Goal: Information Seeking & Learning: Learn about a topic

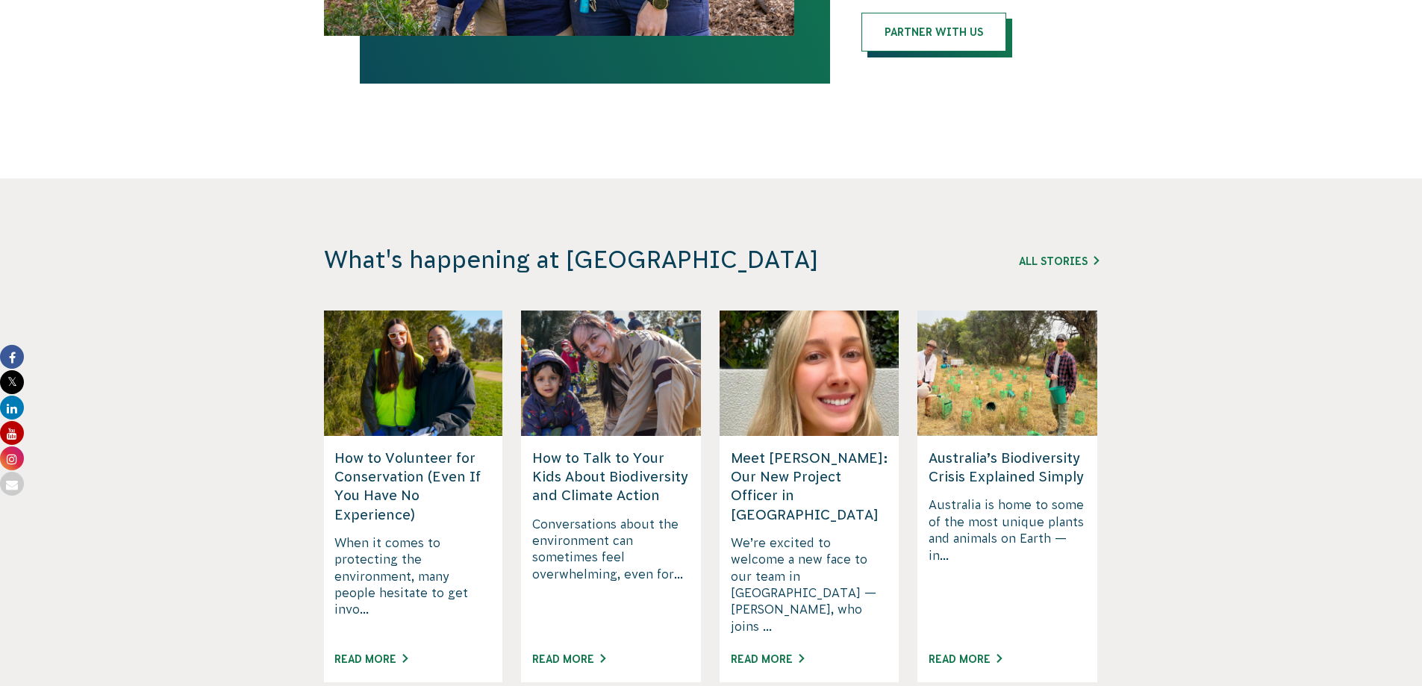
scroll to position [3662, 0]
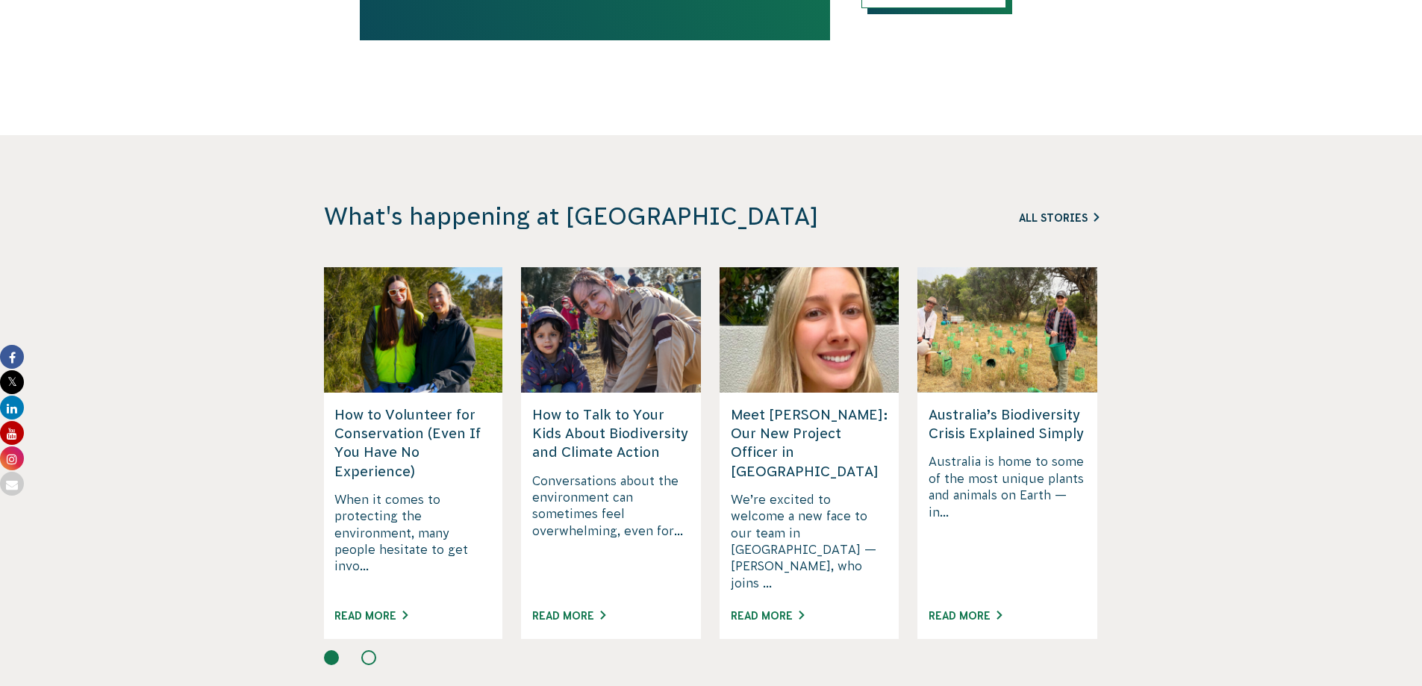
click at [1069, 212] on link "All Stories" at bounding box center [1059, 218] width 80 height 12
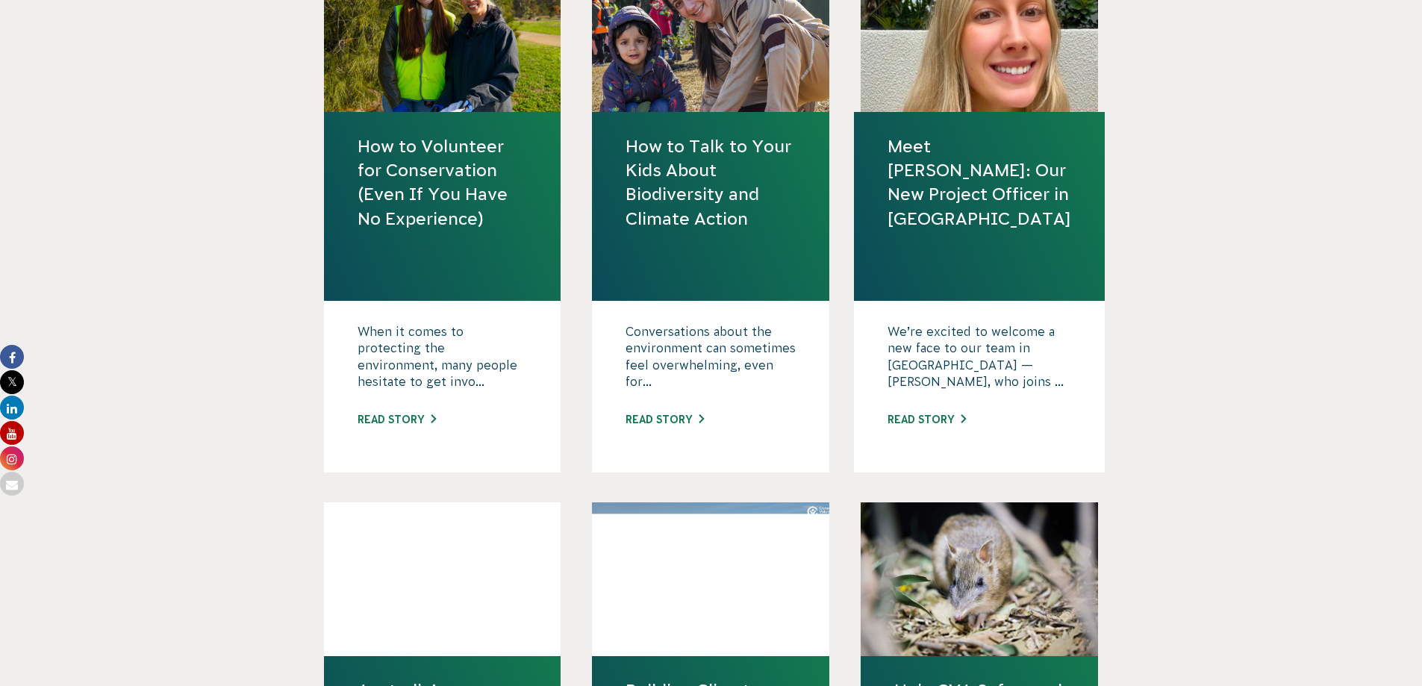
scroll to position [745, 0]
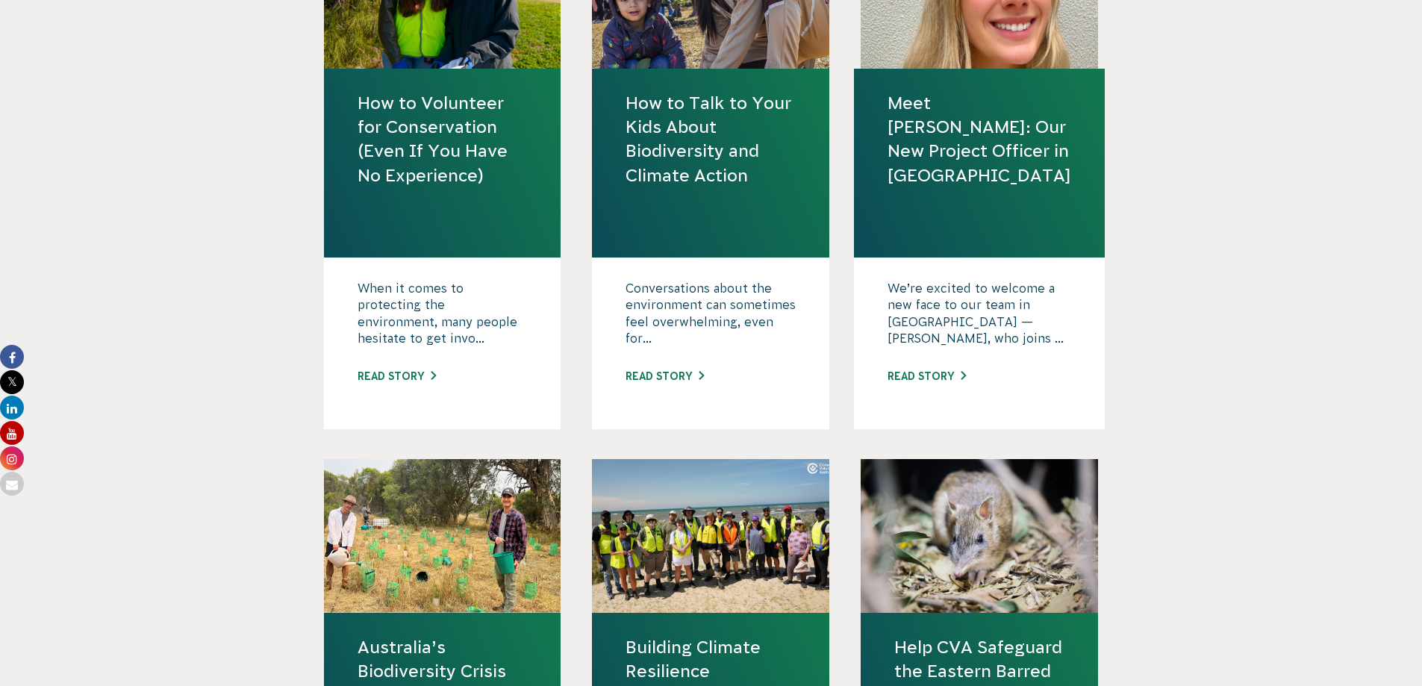
drag, startPoint x: 1426, startPoint y: 111, endPoint x: 1409, endPoint y: 254, distance: 143.6
click at [413, 182] on link "How to Volunteer for Conservation (Even If You Have No Experience)" at bounding box center [442, 139] width 170 height 96
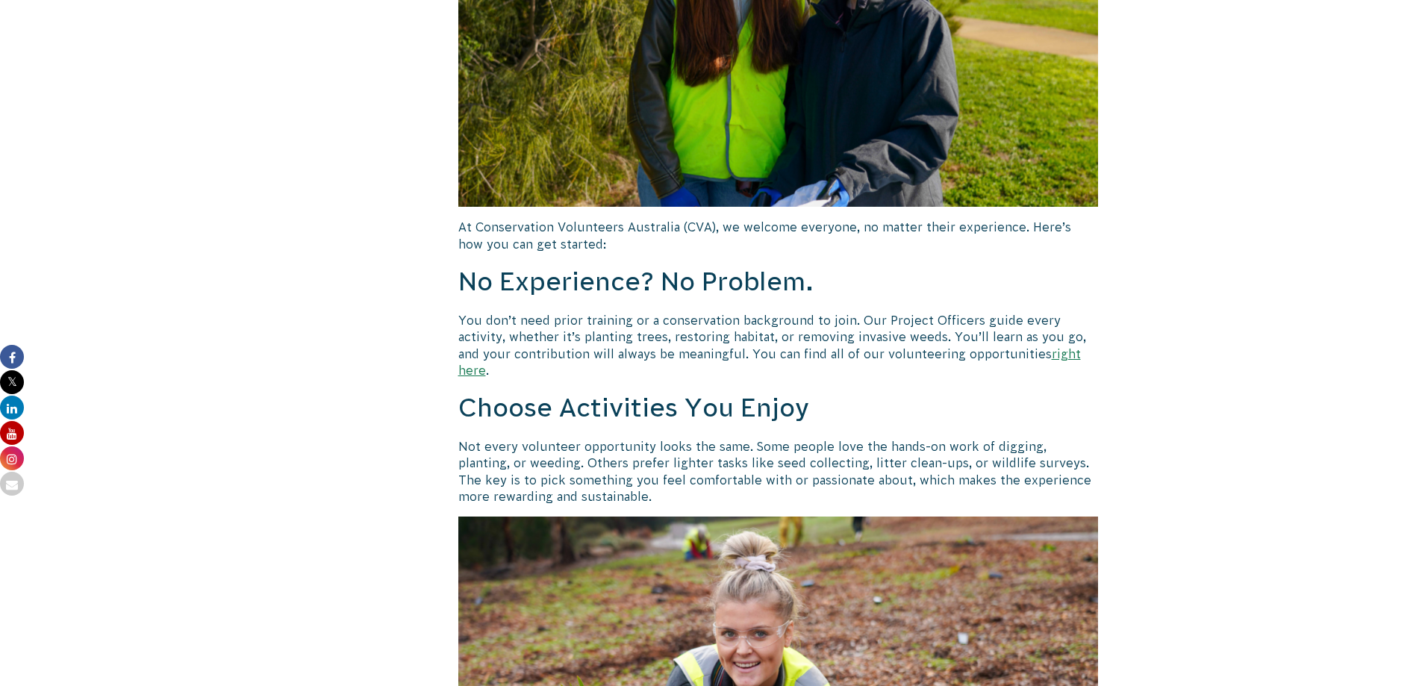
scroll to position [445, 0]
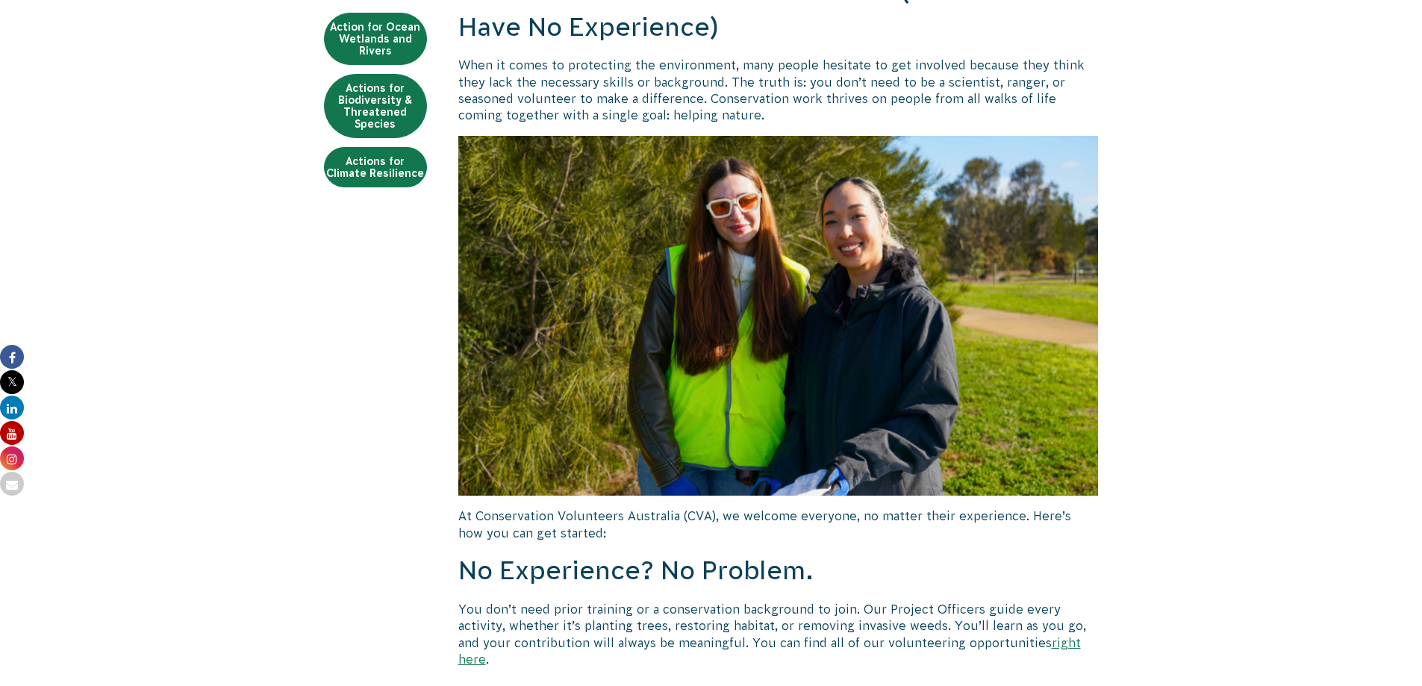
drag, startPoint x: 1228, startPoint y: 161, endPoint x: 1231, endPoint y: 128, distance: 33.8
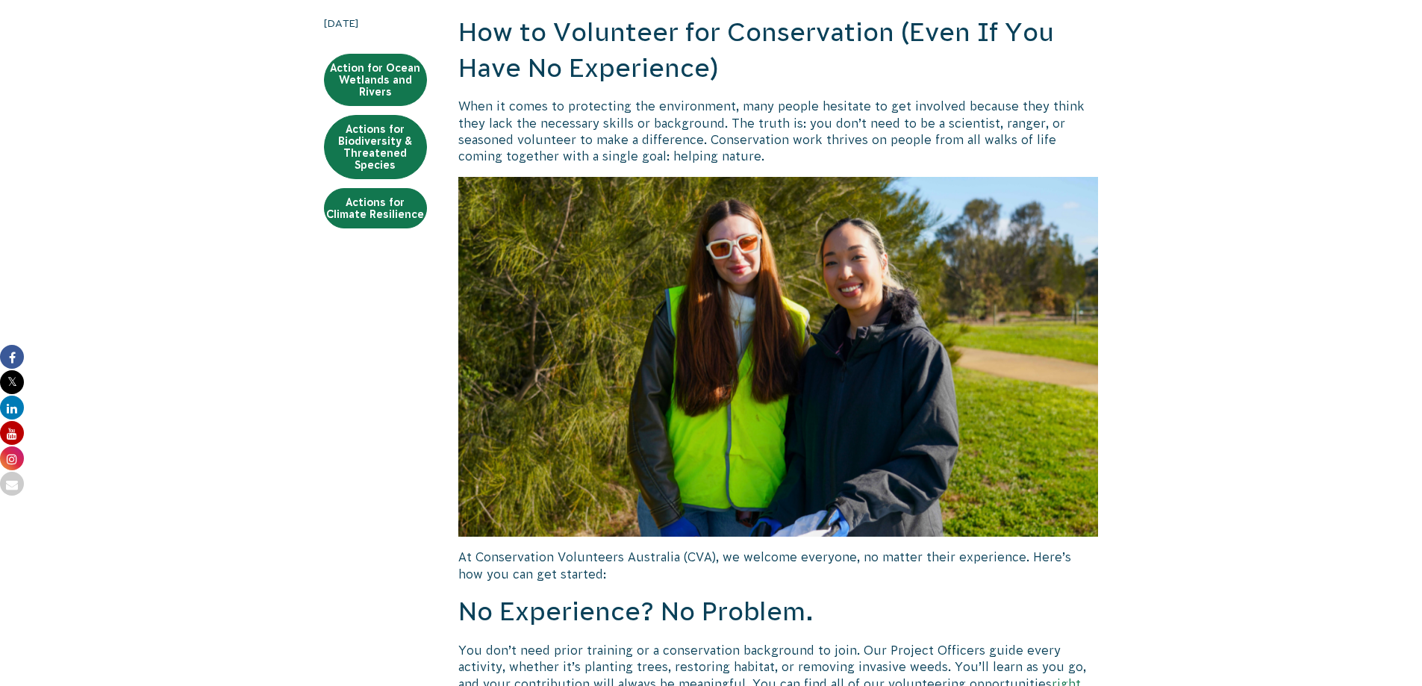
scroll to position [289, 0]
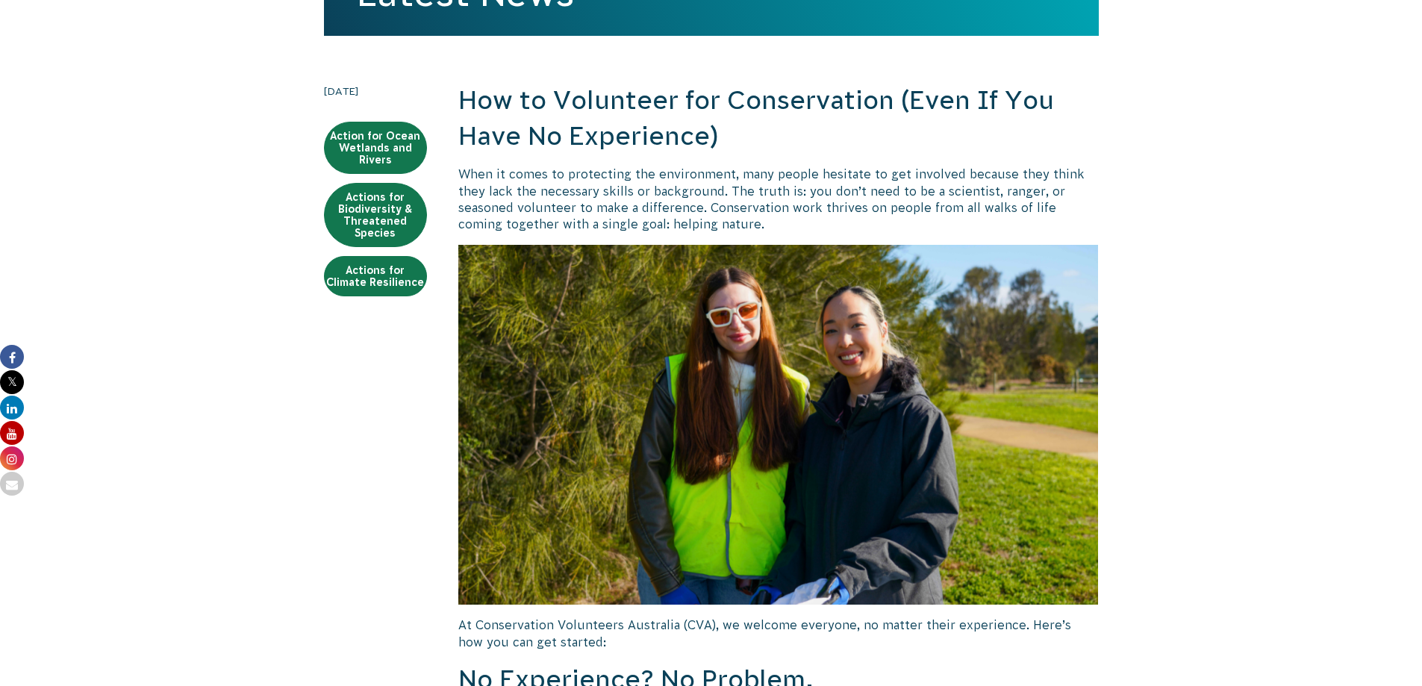
drag, startPoint x: 1251, startPoint y: 216, endPoint x: 1260, endPoint y: 148, distance: 68.5
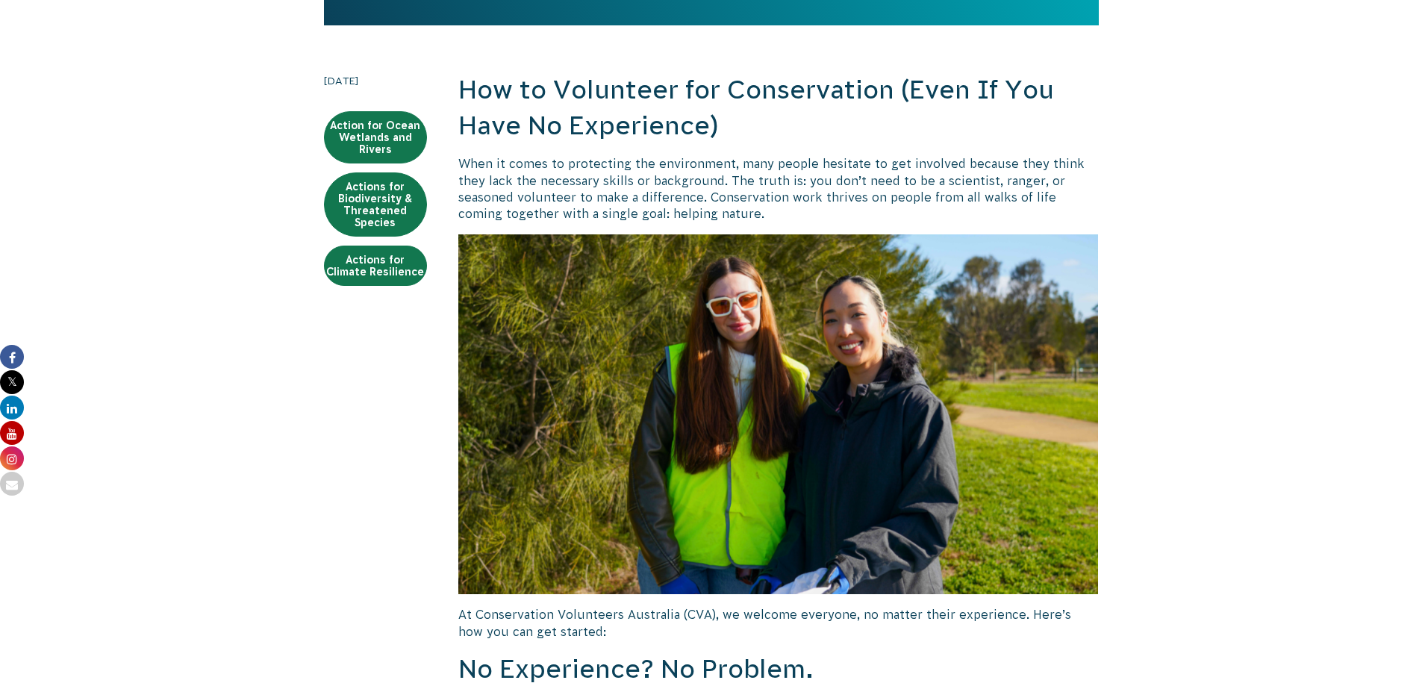
drag, startPoint x: 1267, startPoint y: 196, endPoint x: 1266, endPoint y: 232, distance: 36.6
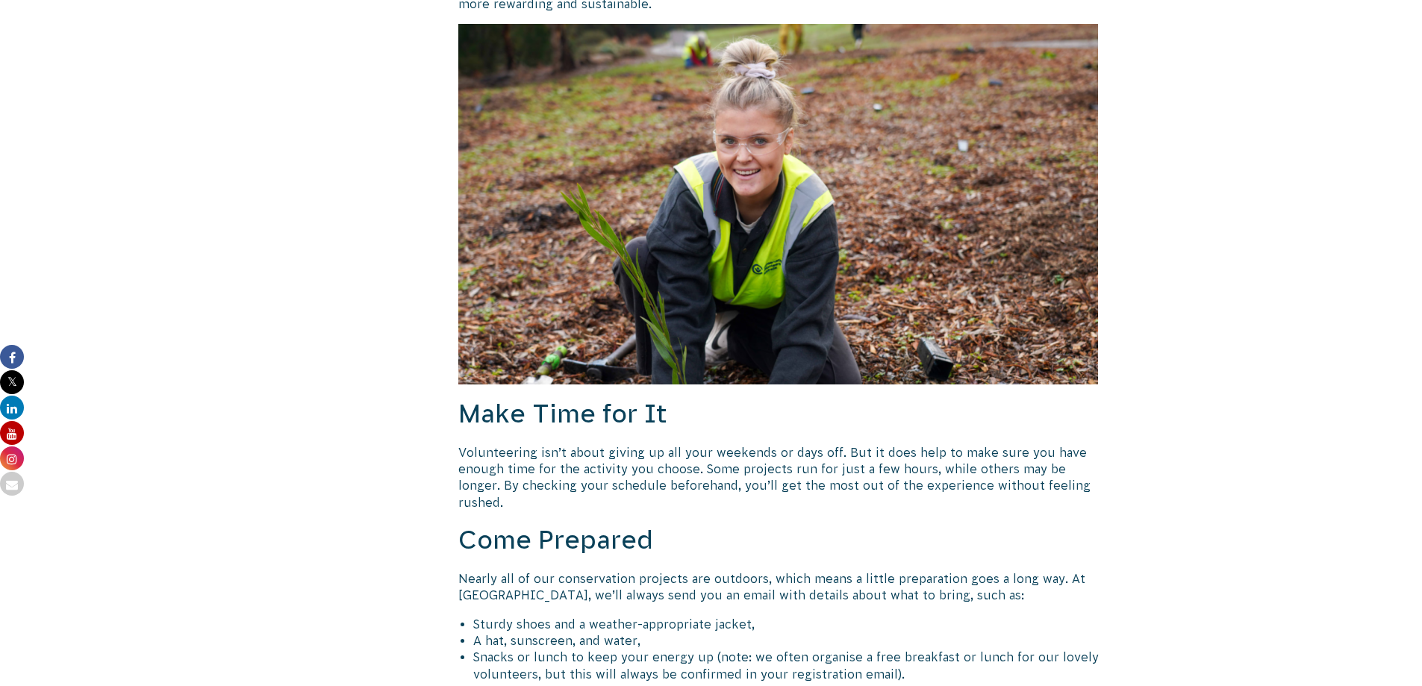
scroll to position [1253, 0]
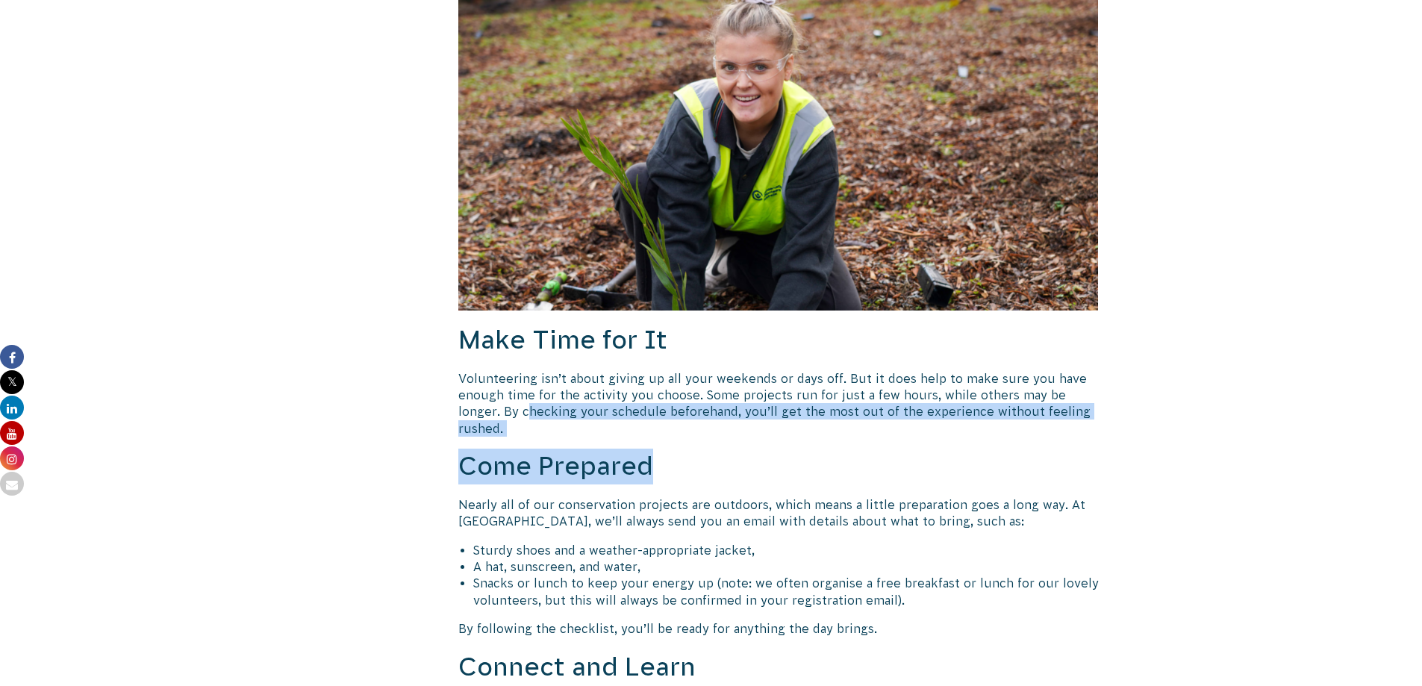
drag, startPoint x: 481, startPoint y: 396, endPoint x: 760, endPoint y: 408, distance: 279.4
click at [760, 408] on div "How to Volunteer for Conservation (Even If You Have No Experience) When it come…" at bounding box center [778, 231] width 640 height 2224
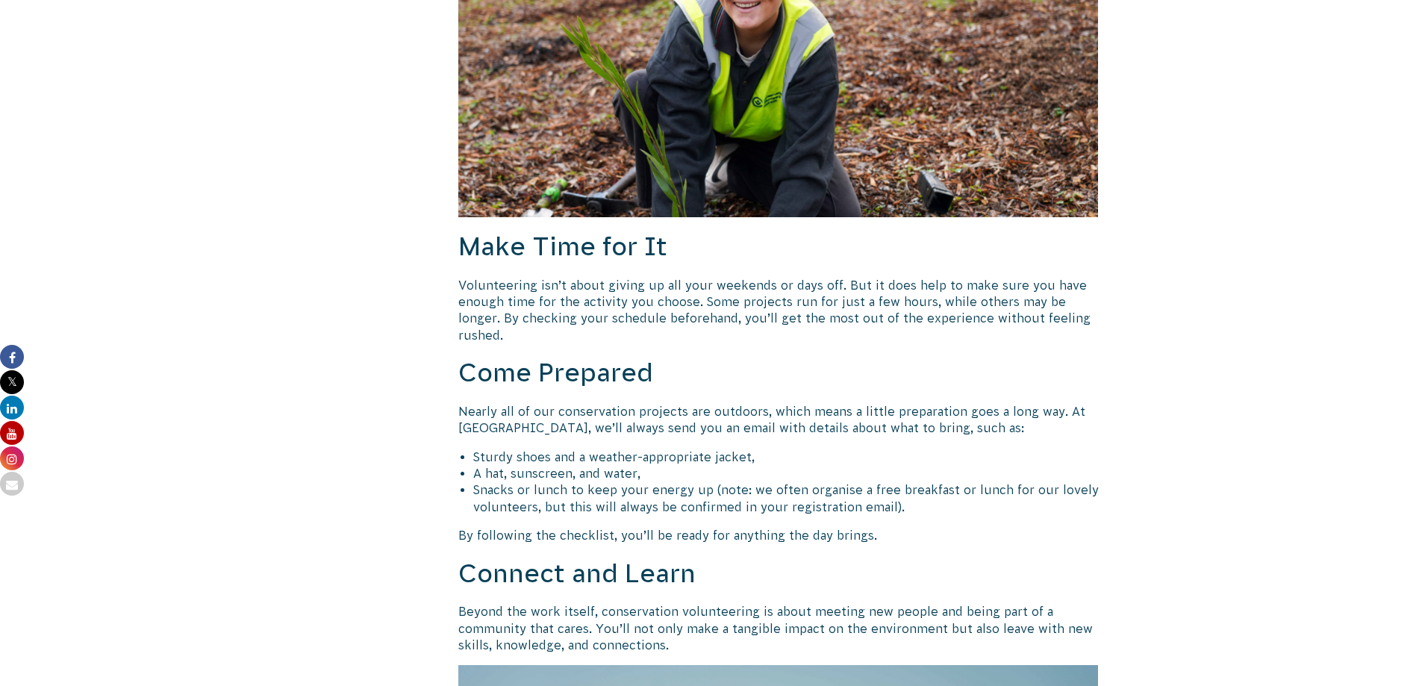
scroll to position [1378, 0]
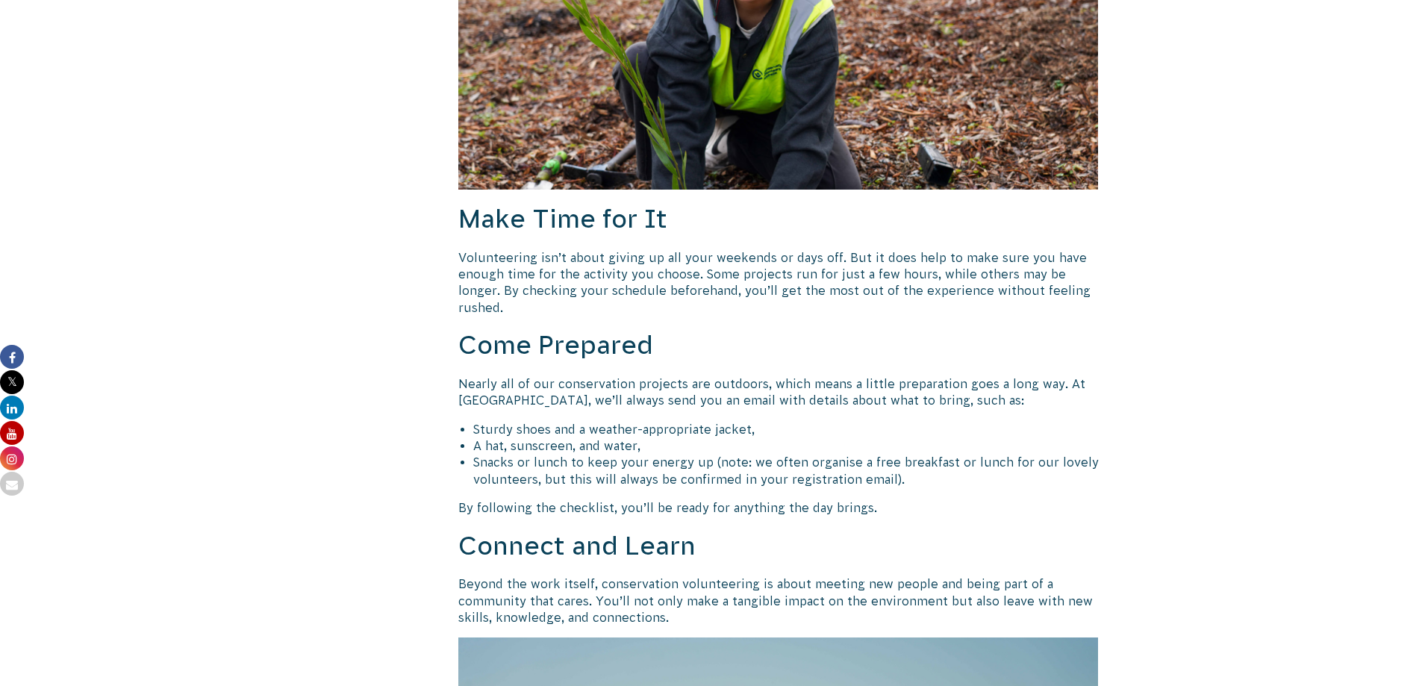
drag, startPoint x: 1179, startPoint y: 451, endPoint x: 1188, endPoint y: 481, distance: 31.2
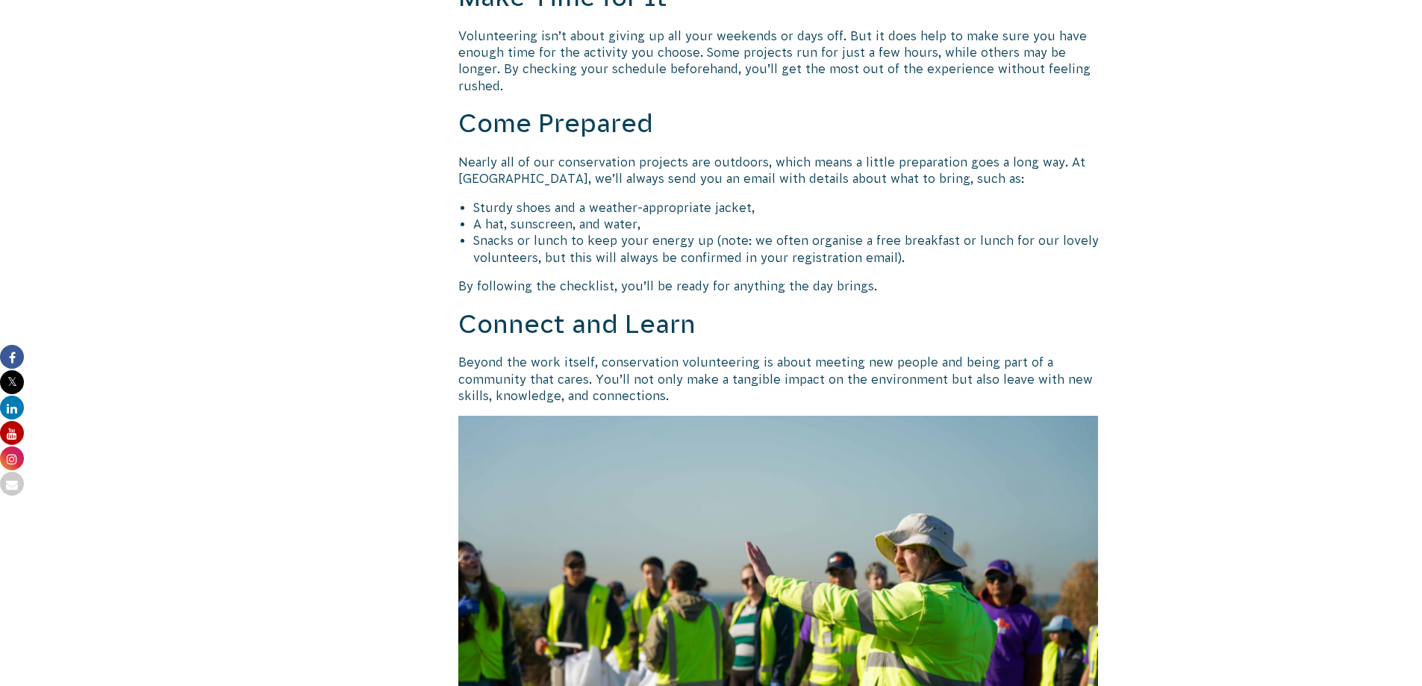
drag, startPoint x: 1192, startPoint y: 402, endPoint x: 1197, endPoint y: 459, distance: 57.7
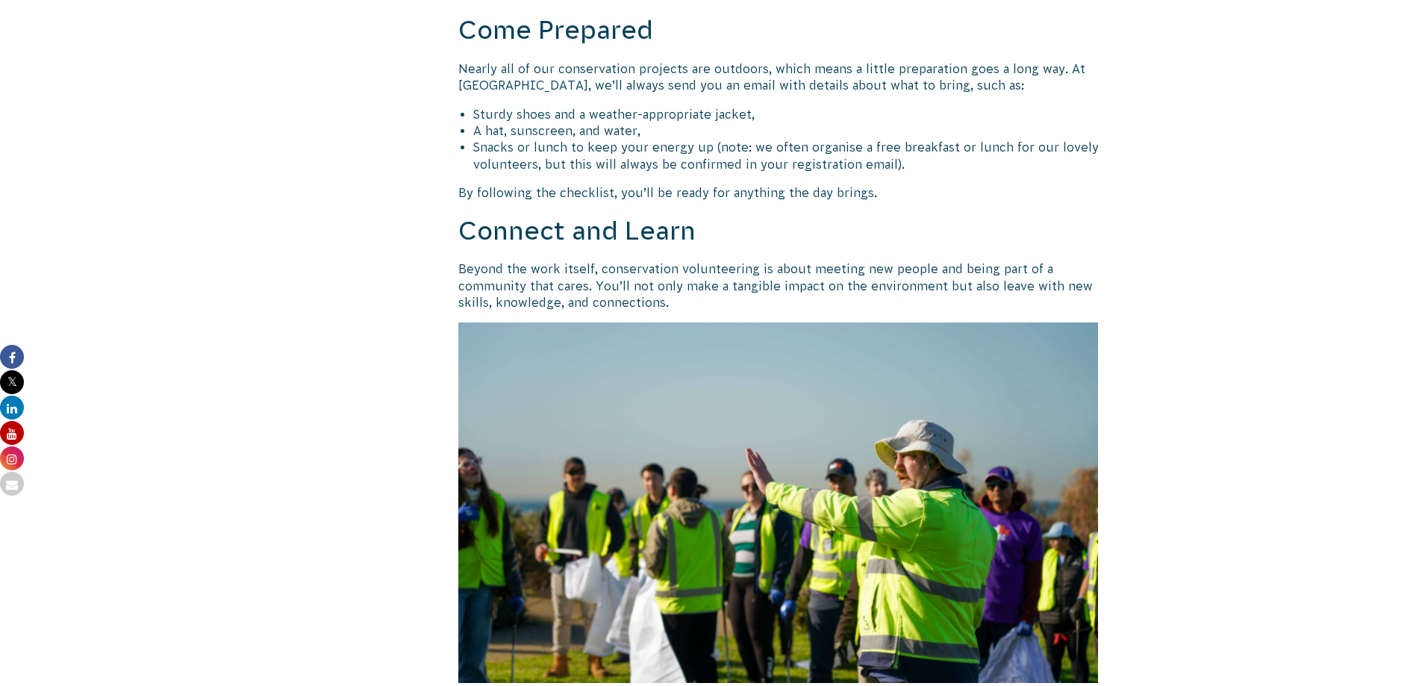
drag, startPoint x: 1243, startPoint y: 373, endPoint x: 1249, endPoint y: 404, distance: 31.3
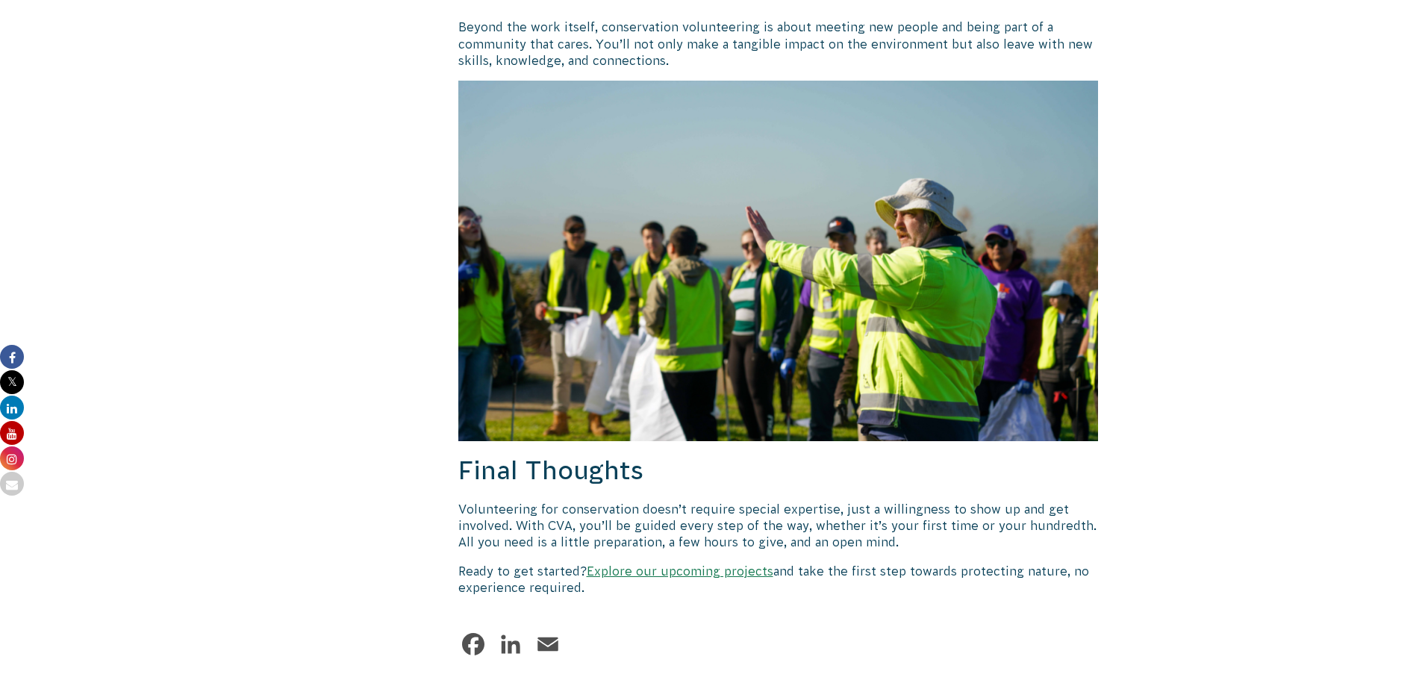
drag, startPoint x: 1249, startPoint y: 404, endPoint x: 1265, endPoint y: 479, distance: 77.0
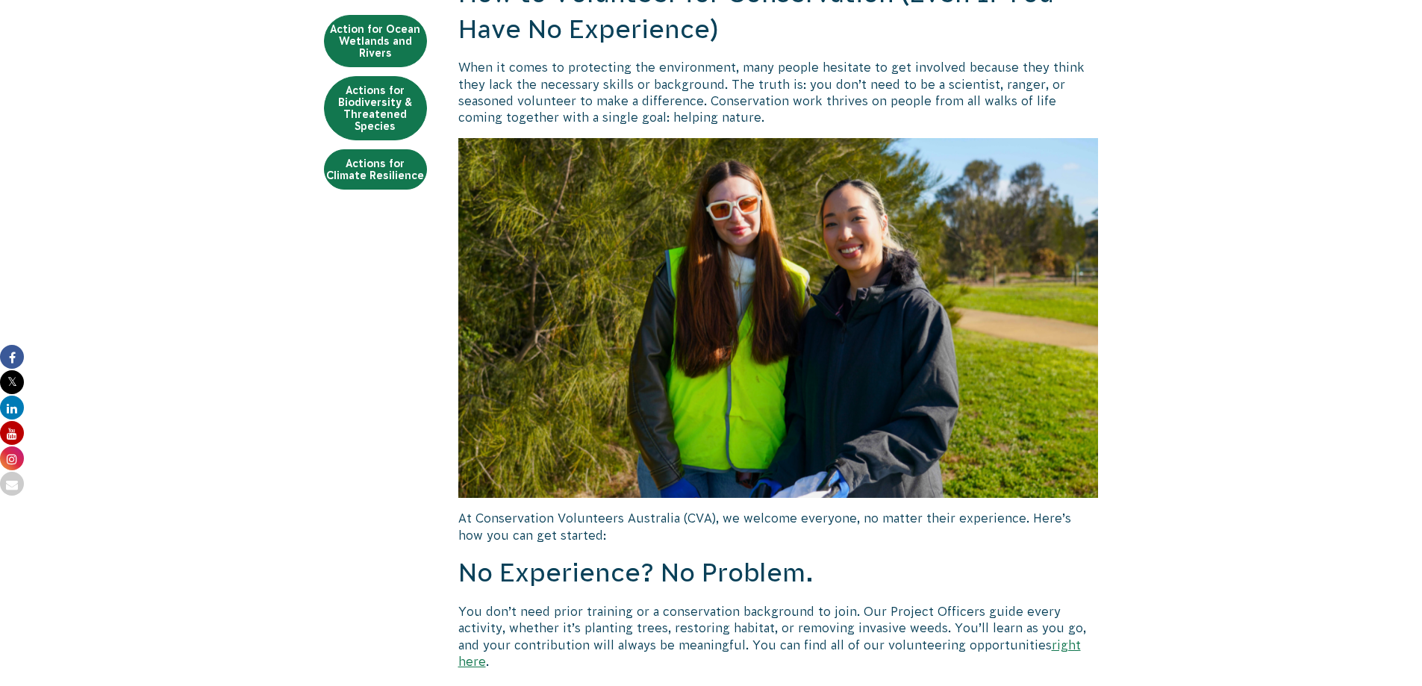
scroll to position [0, 0]
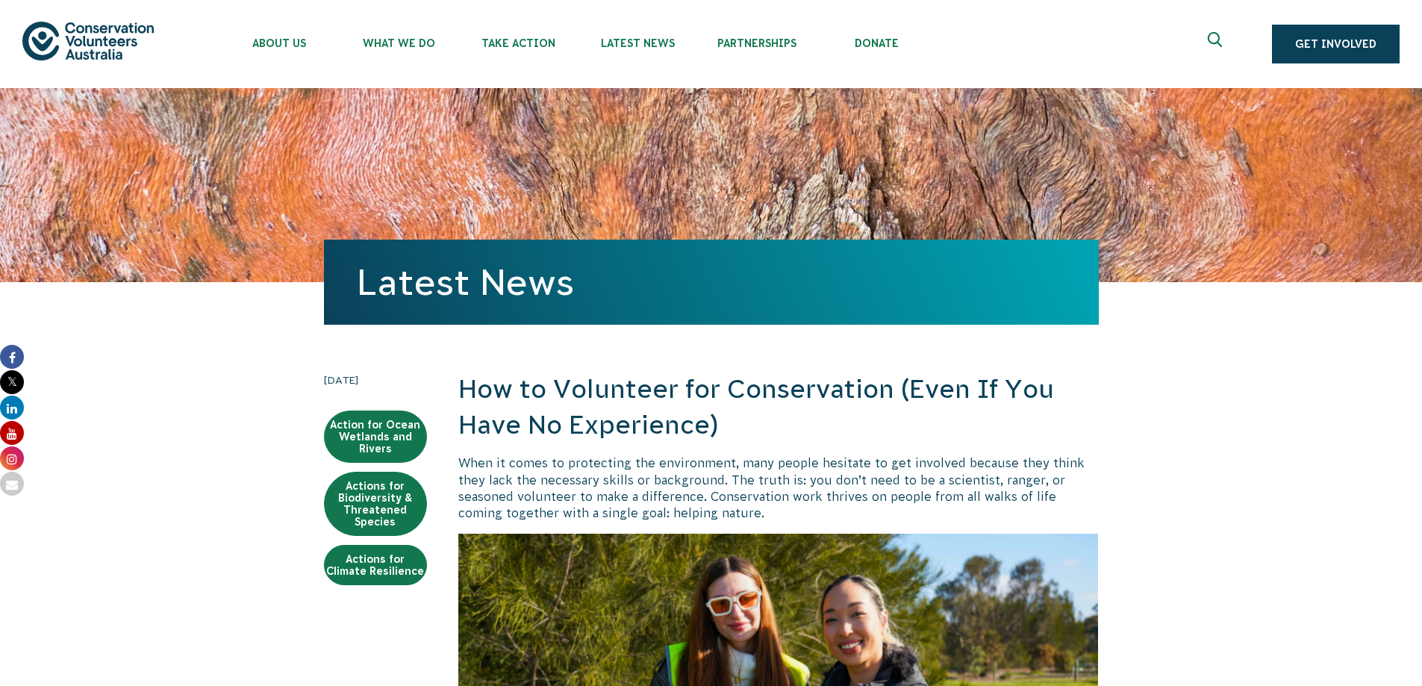
drag, startPoint x: 1268, startPoint y: 478, endPoint x: 1274, endPoint y: 212, distance: 265.8
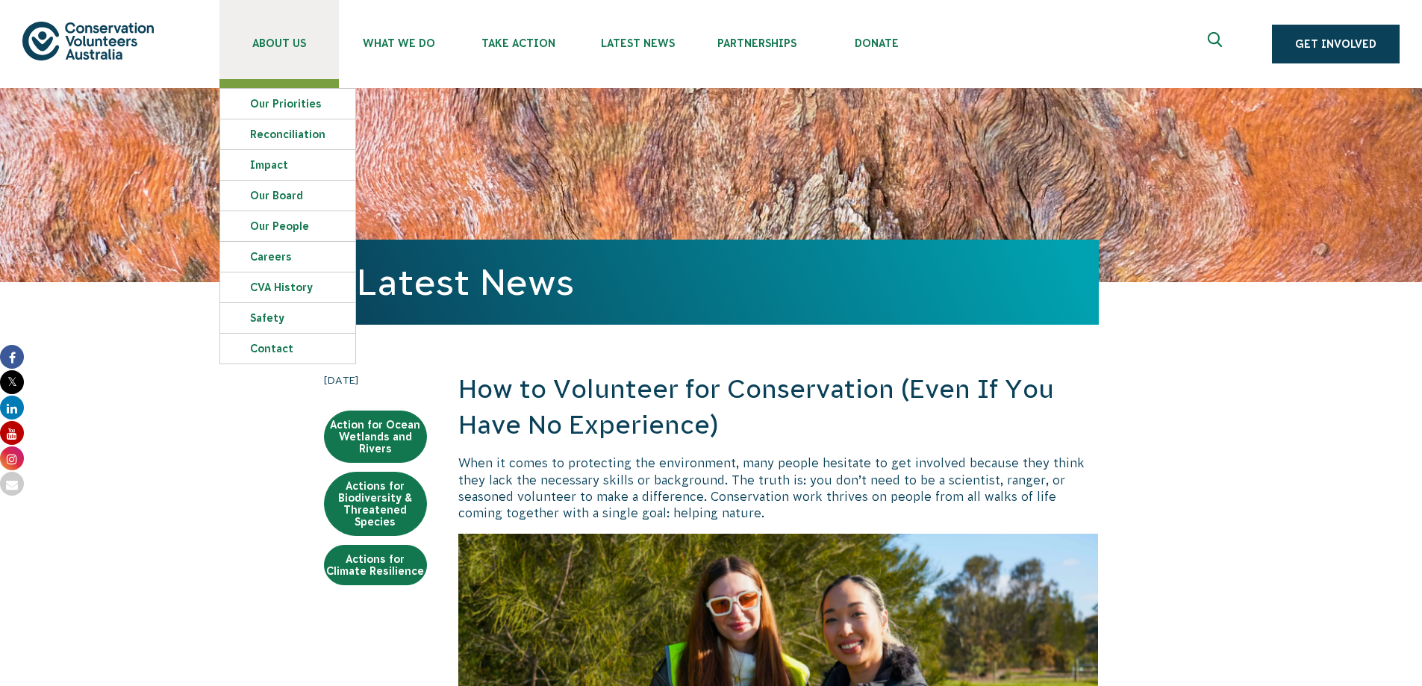
click at [276, 49] on link "About Us" at bounding box center [278, 39] width 119 height 79
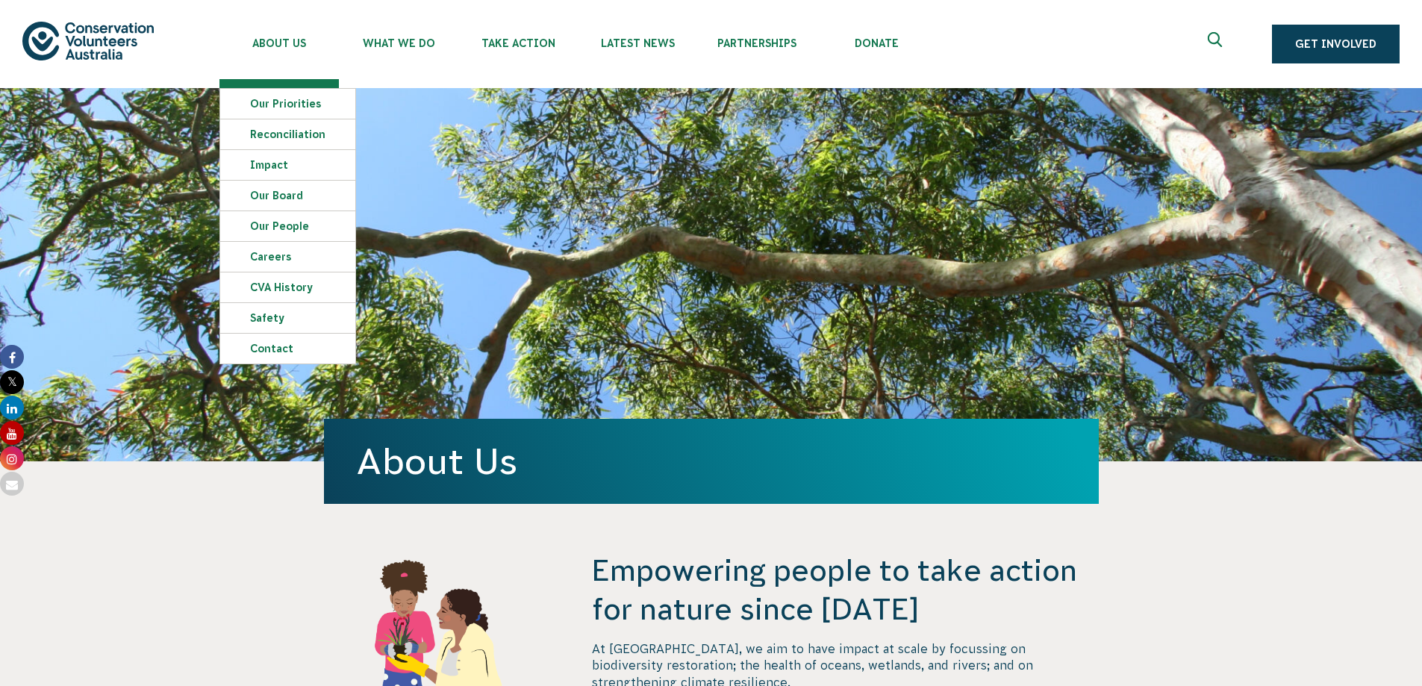
click at [96, 51] on img at bounding box center [87, 41] width 131 height 38
